Goal: Check status: Check status

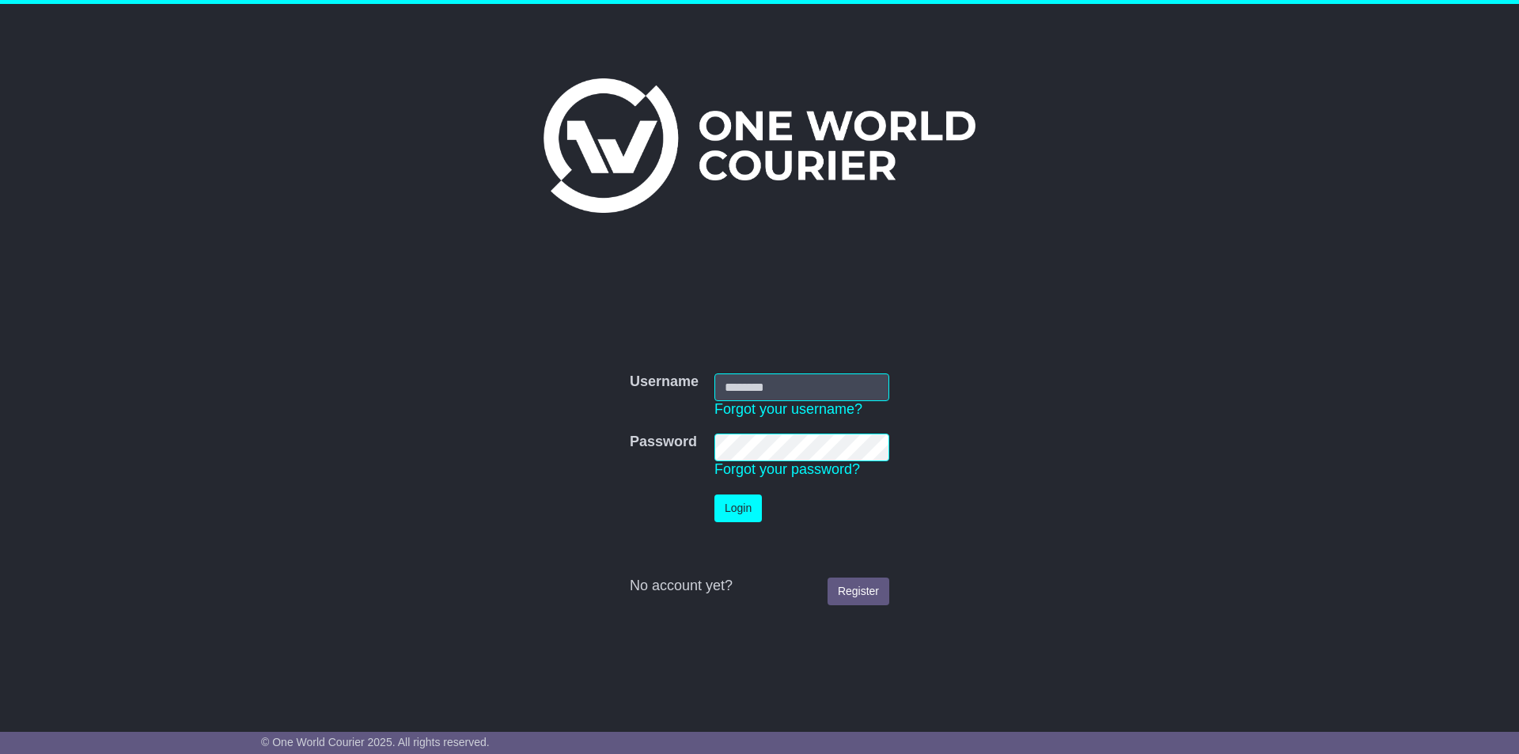
click at [756, 383] on input "Username" at bounding box center [801, 387] width 175 height 28
type input "**********"
click at [714, 494] on button "Login" at bounding box center [737, 508] width 47 height 28
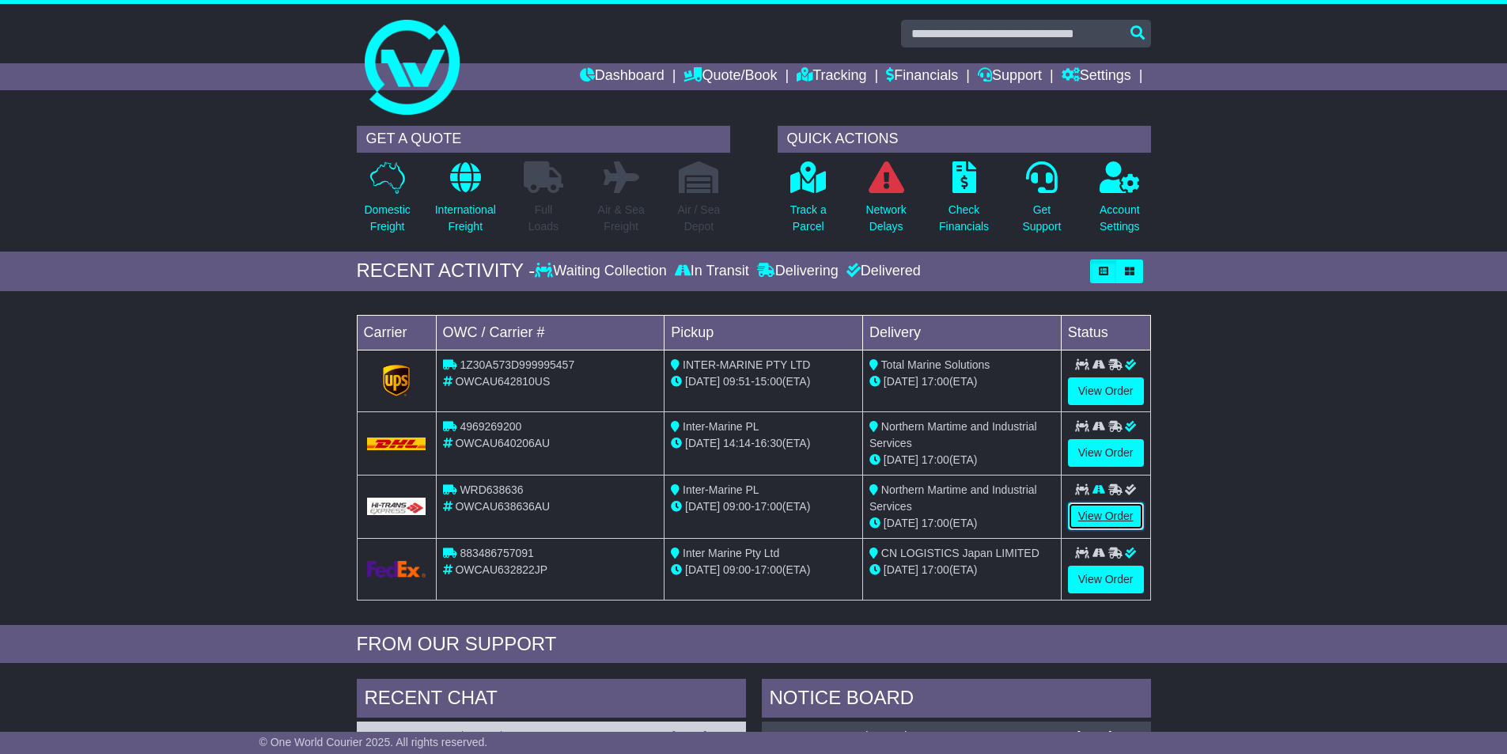
click at [1119, 512] on link "View Order" at bounding box center [1106, 516] width 76 height 28
